Goal: Transaction & Acquisition: Book appointment/travel/reservation

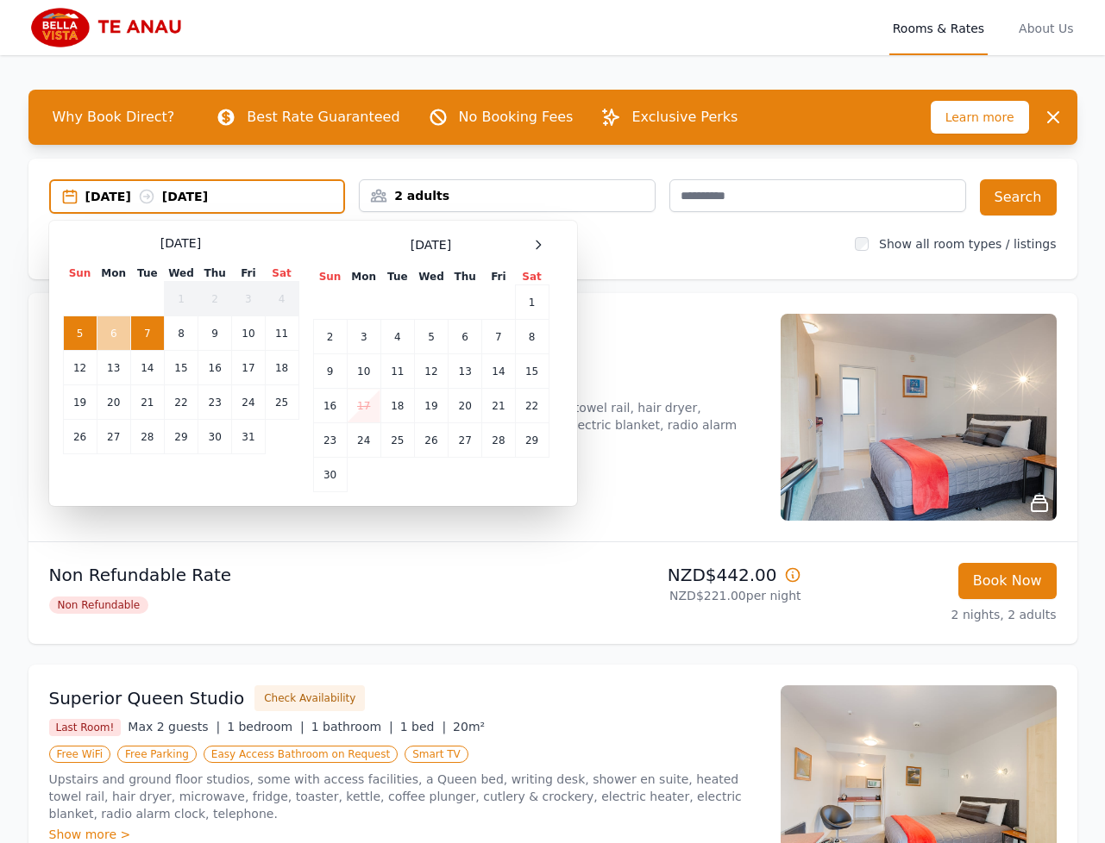
drag, startPoint x: 84, startPoint y: 334, endPoint x: 104, endPoint y: 333, distance: 20.7
click at [85, 334] on td "5" at bounding box center [80, 333] width 34 height 34
click at [114, 333] on td "6" at bounding box center [114, 333] width 34 height 34
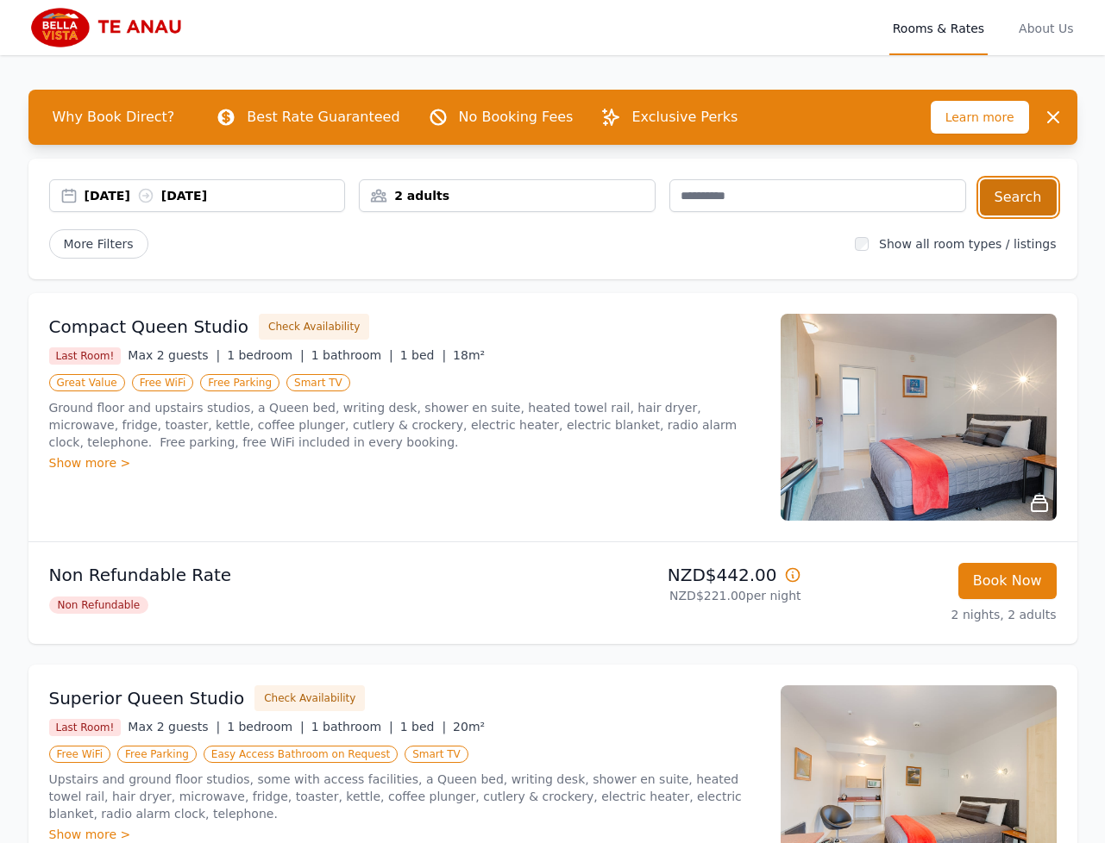
click at [1022, 205] on button "Search" at bounding box center [1018, 197] width 77 height 36
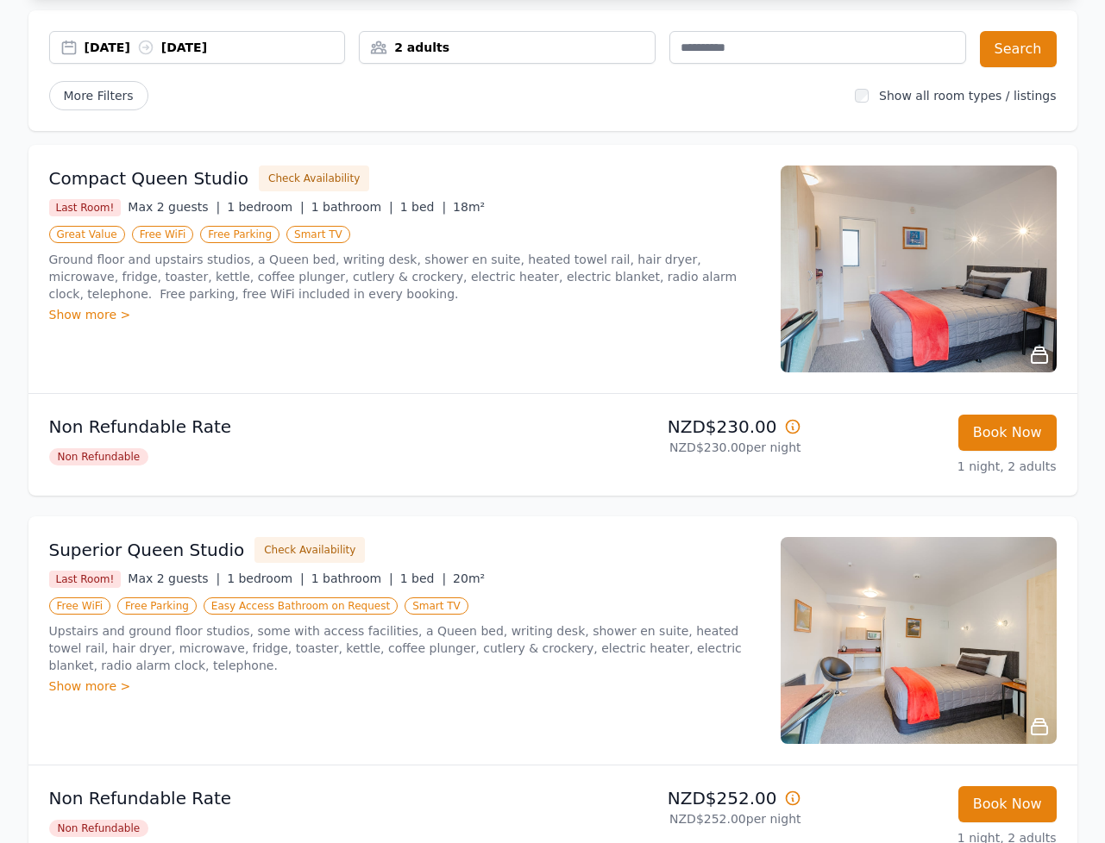
drag, startPoint x: 275, startPoint y: 112, endPoint x: 299, endPoint y: 110, distance: 24.3
click at [275, 112] on div "05 Oct 2025 06 Oct 2025 2 adults Search More Filters Show all room types / list…" at bounding box center [552, 70] width 1049 height 121
click at [494, 164] on div "Compact Queen Studio Check Availability Last Room! Max 2 guests | 1 bedroom | 1…" at bounding box center [552, 269] width 1049 height 248
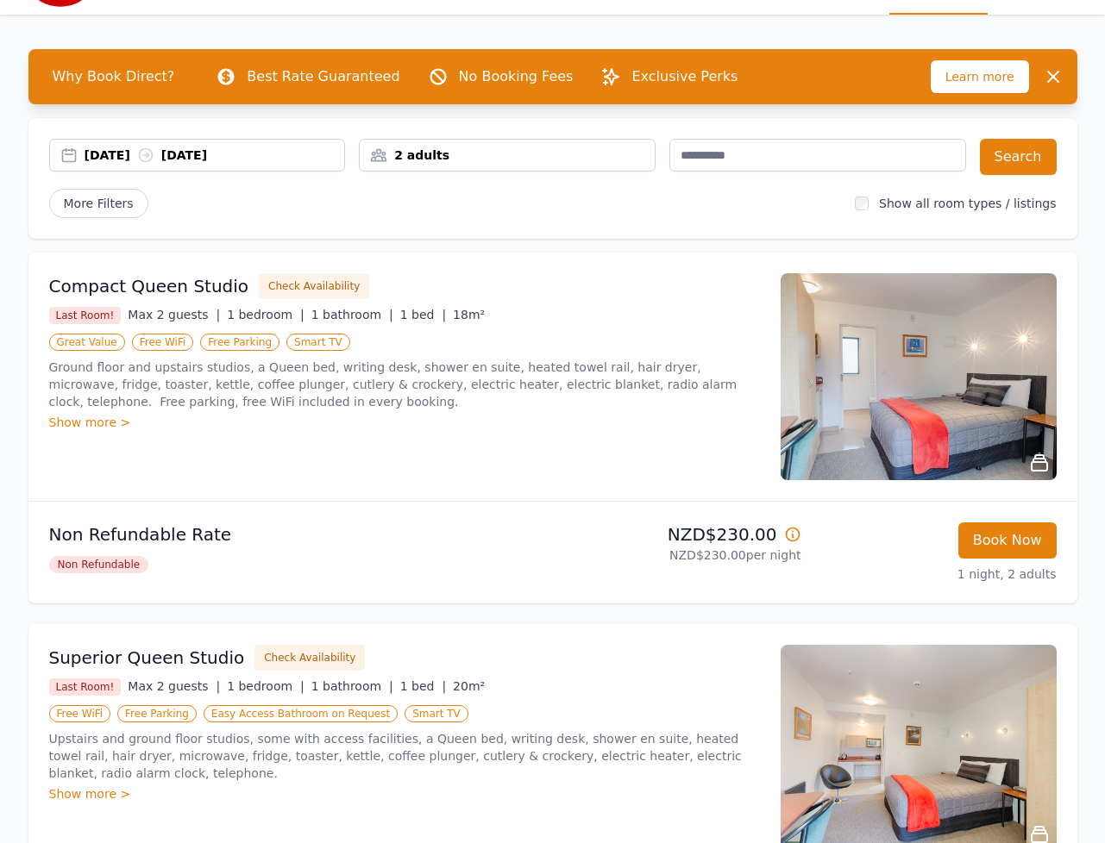
scroll to position [0, 0]
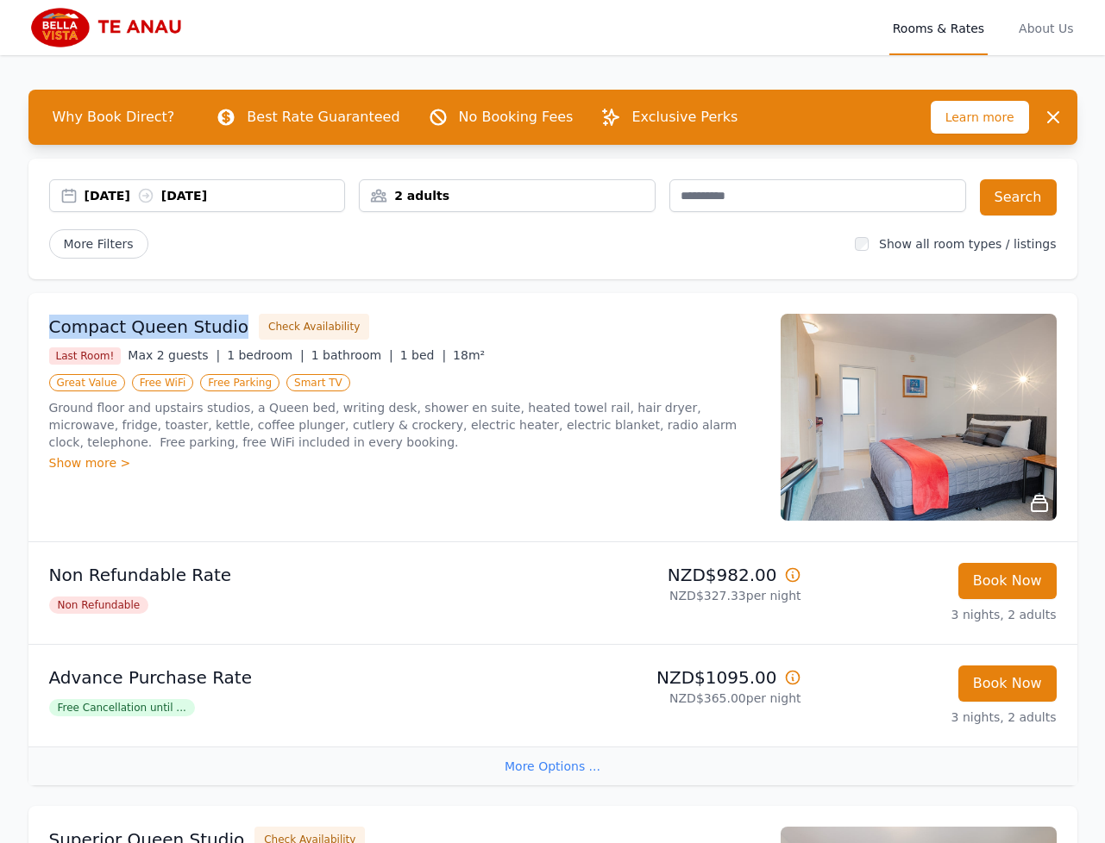
drag, startPoint x: 195, startPoint y: 326, endPoint x: 435, endPoint y: 326, distance: 239.7
click at [32, 322] on div "Compact Queen Studio Check Availability Last Room! Max 2 guests | 1 bedroom | 1…" at bounding box center [552, 417] width 1049 height 248
click at [654, 314] on div "Compact Queen Studio Check Availability" at bounding box center [404, 327] width 711 height 26
click at [530, 261] on div "[DATE] [DATE] 2 adults Search More Filters Show all room types / listings" at bounding box center [552, 219] width 1049 height 121
